Goal: Task Accomplishment & Management: Use online tool/utility

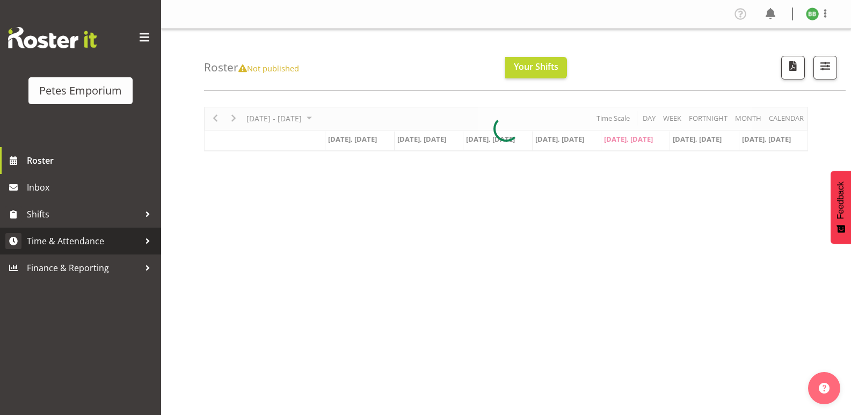
click at [96, 233] on link "Time & Attendance" at bounding box center [80, 241] width 161 height 27
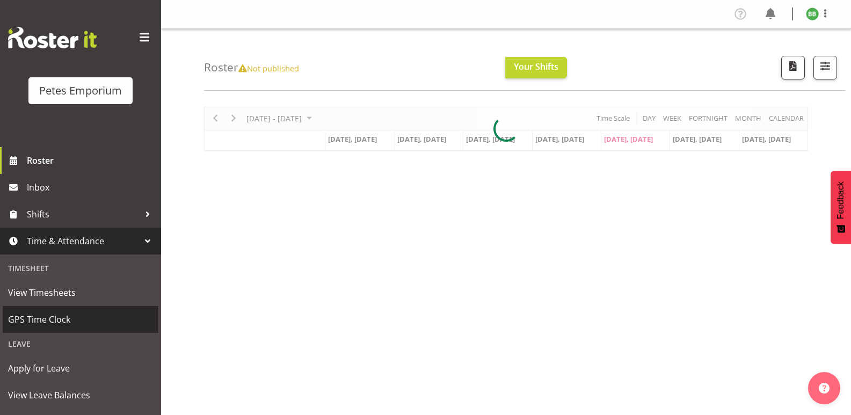
click at [71, 320] on span "GPS Time Clock" at bounding box center [80, 320] width 145 height 16
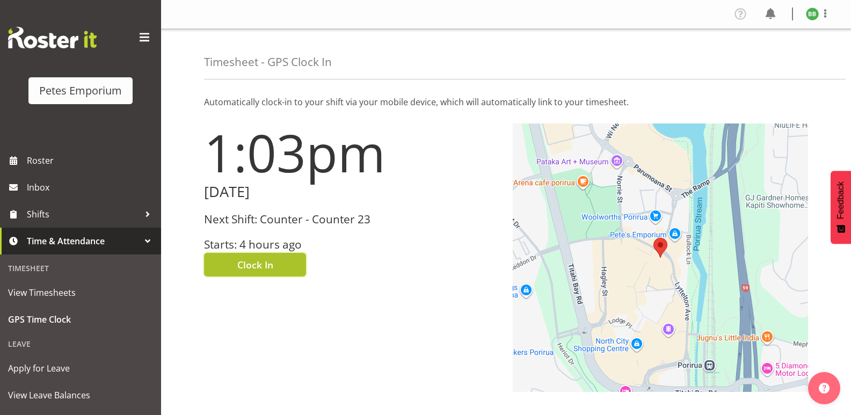
click at [263, 262] on span "Clock In" at bounding box center [255, 265] width 36 height 14
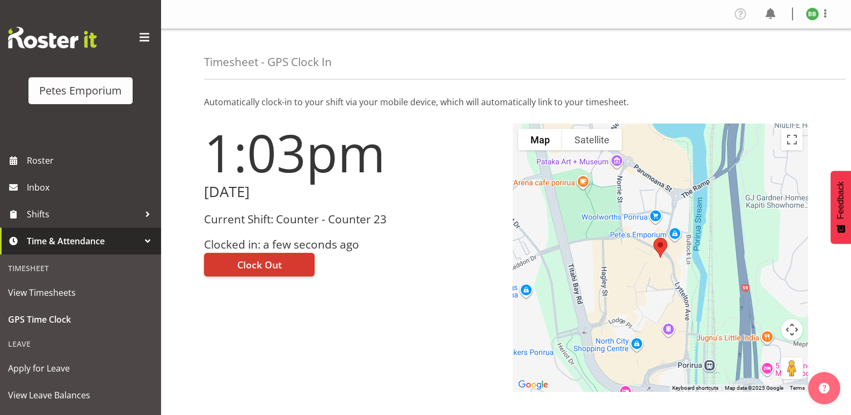
click at [814, 18] on img at bounding box center [812, 14] width 13 height 13
click at [774, 60] on link "Log Out" at bounding box center [780, 56] width 103 height 19
